Goal: Transaction & Acquisition: Purchase product/service

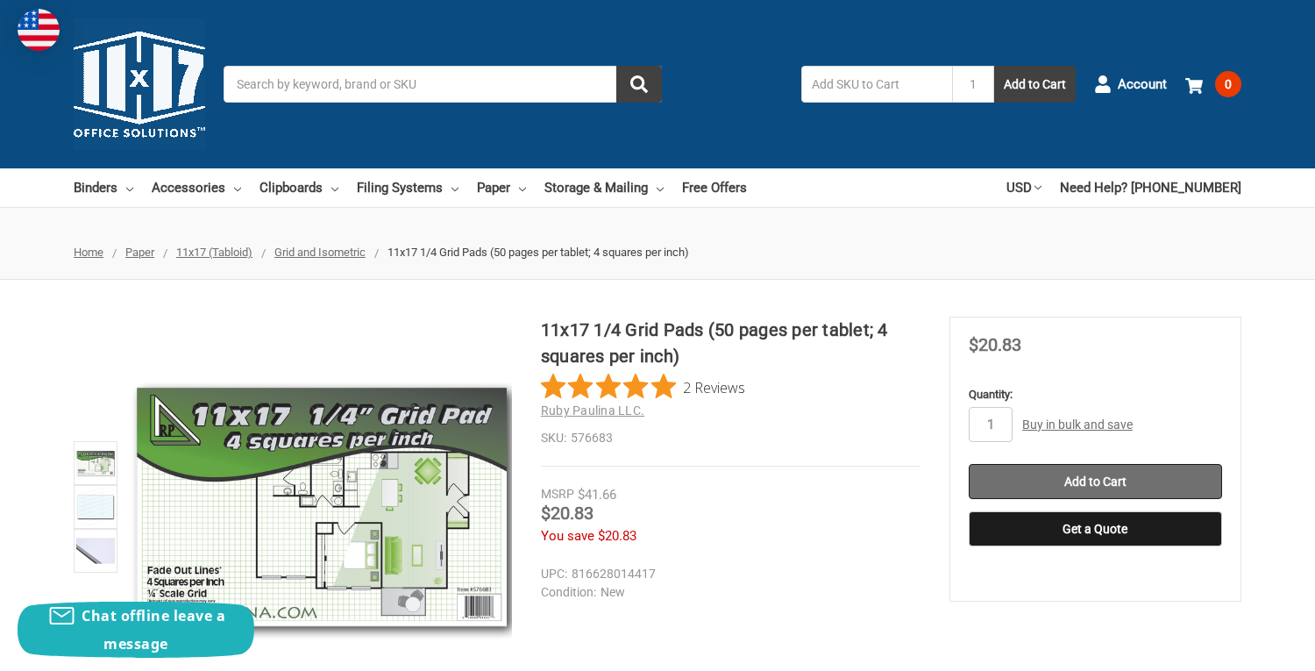
click at [1006, 469] on input "Add to Cart" at bounding box center [1095, 481] width 253 height 35
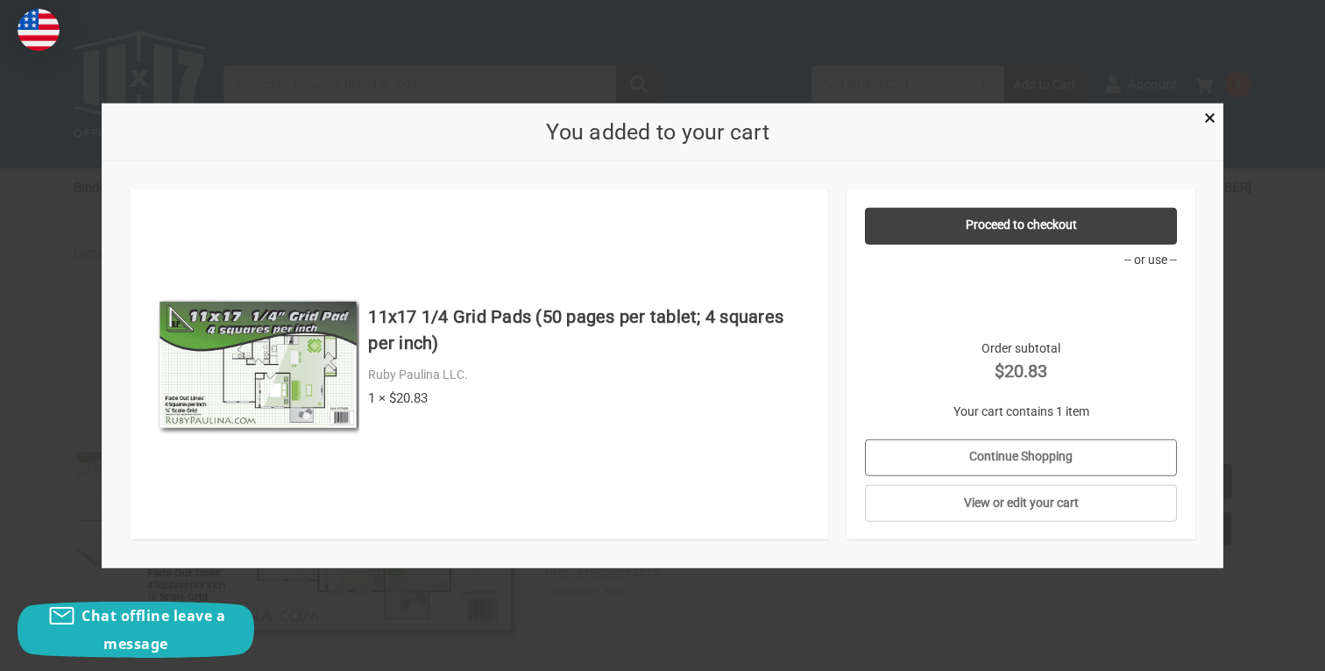
click at [1038, 454] on link "Continue Shopping" at bounding box center [1021, 456] width 313 height 37
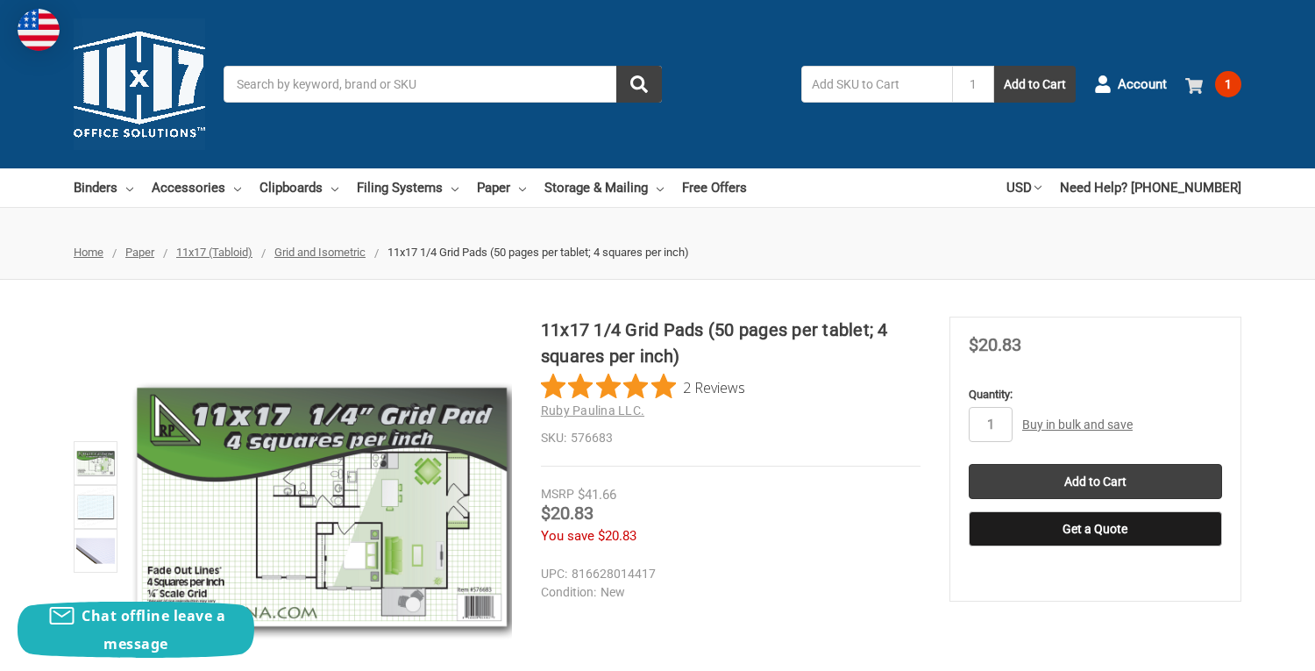
click at [1204, 93] on link "1" at bounding box center [1213, 84] width 56 height 46
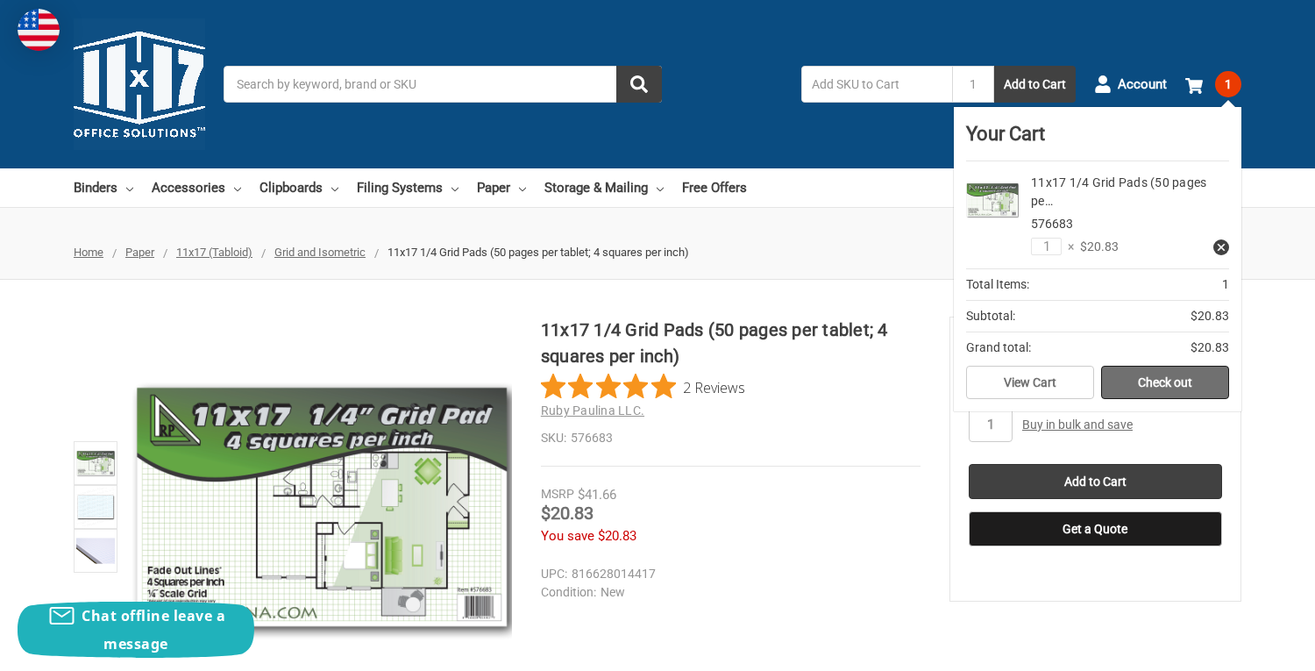
click at [1154, 371] on link "Check out" at bounding box center [1165, 382] width 128 height 33
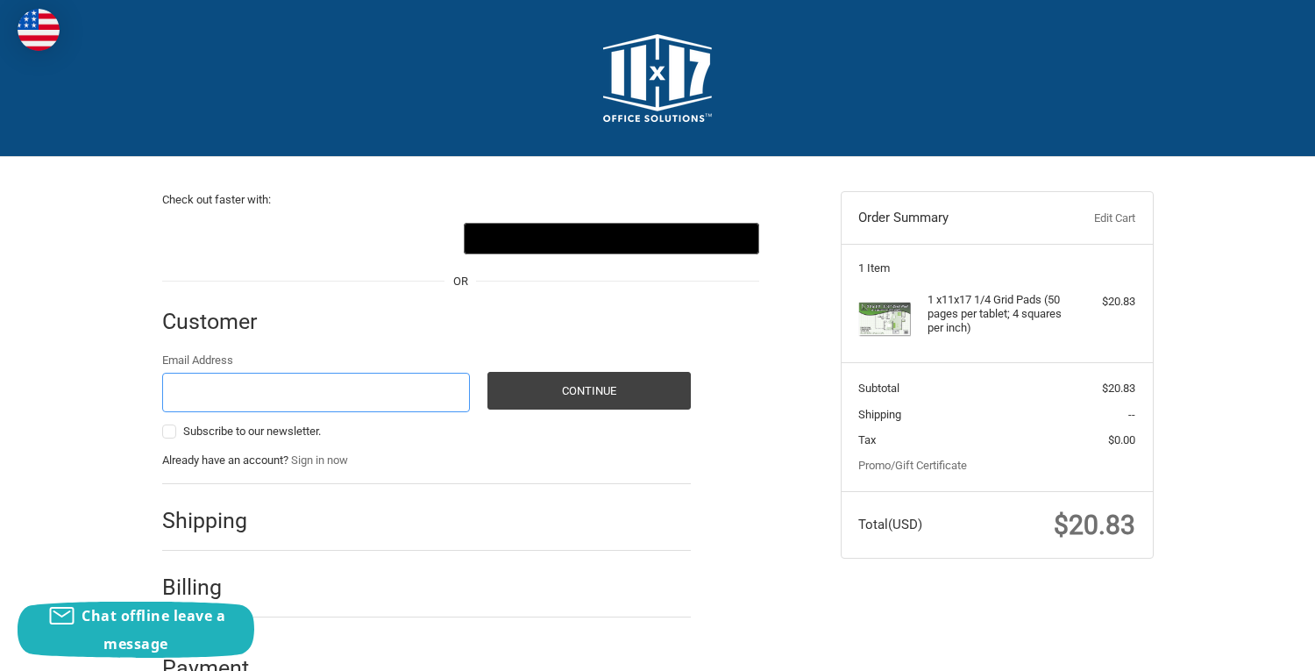
scroll to position [46, 0]
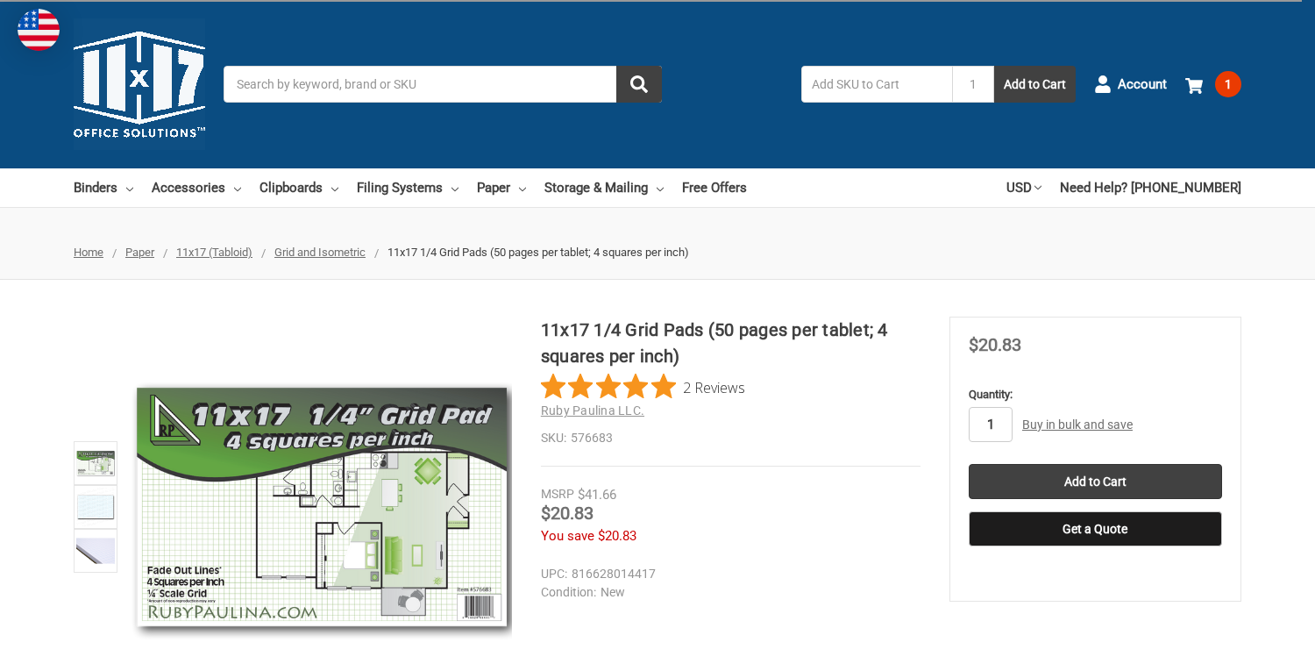
click at [173, 93] on img at bounding box center [139, 83] width 131 height 131
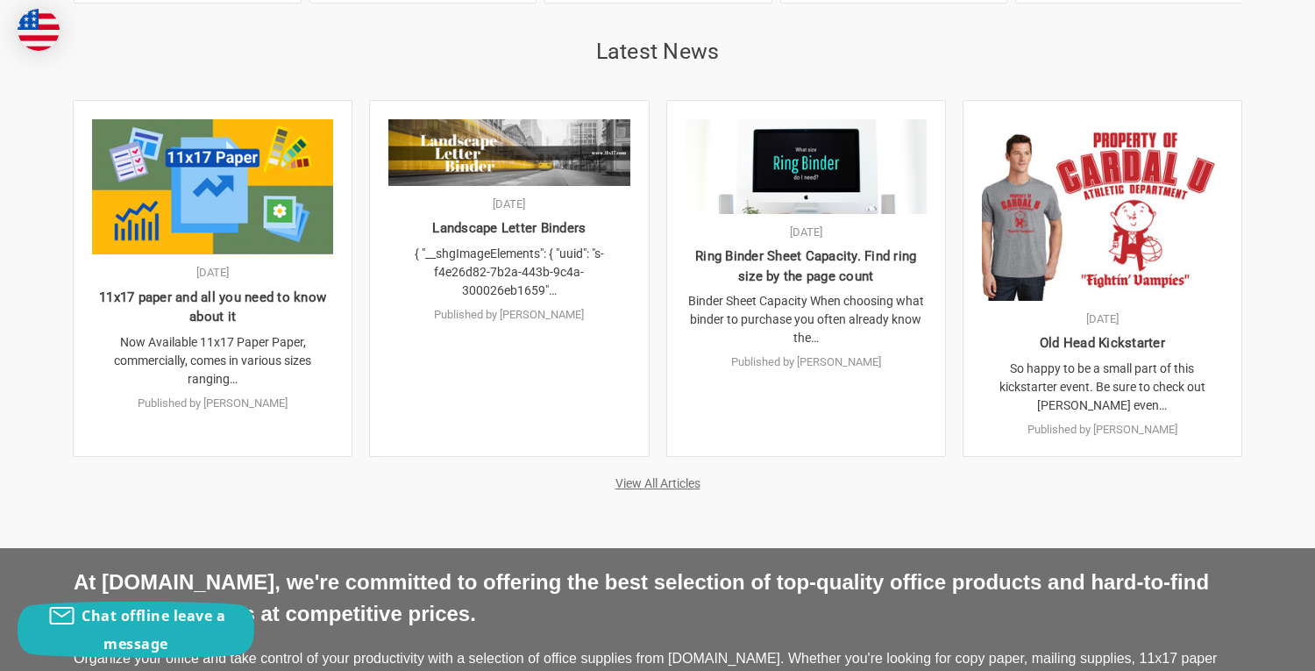
scroll to position [3534, 0]
